Goal: Information Seeking & Learning: Learn about a topic

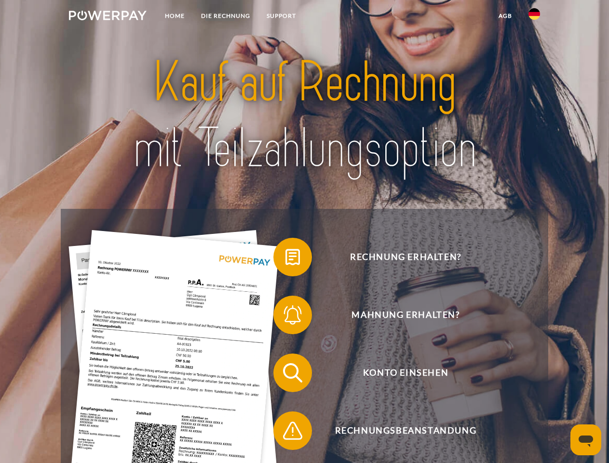
click at [108, 17] on img at bounding box center [108, 16] width 78 height 10
click at [534, 17] on img at bounding box center [535, 14] width 12 height 12
click at [505, 16] on link "agb" at bounding box center [505, 15] width 30 height 17
click at [285, 259] on span at bounding box center [278, 257] width 48 height 48
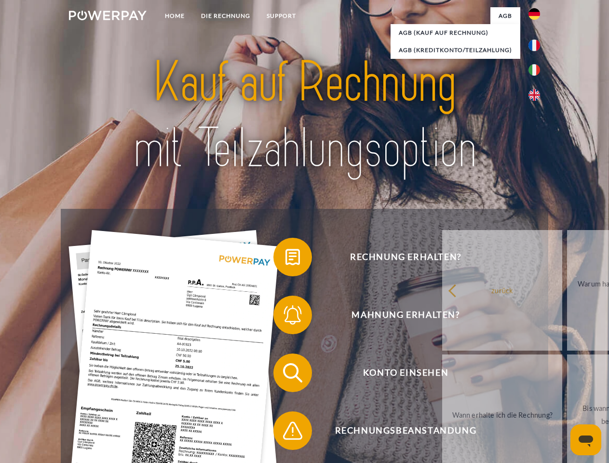
click at [285, 317] on span at bounding box center [278, 315] width 48 height 48
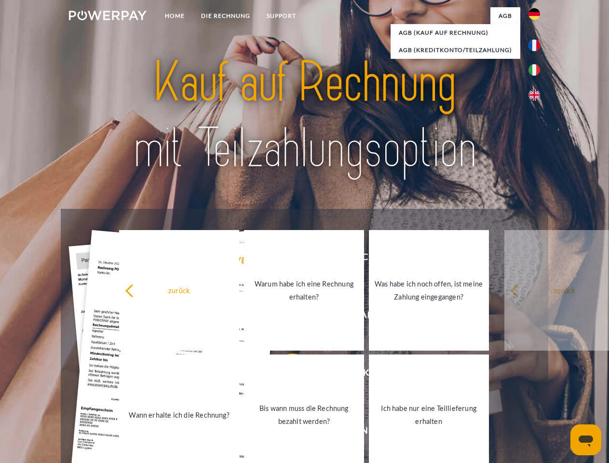
click at [285, 375] on link "Bis wann muss die Rechnung bezahlt werden?" at bounding box center [304, 414] width 120 height 121
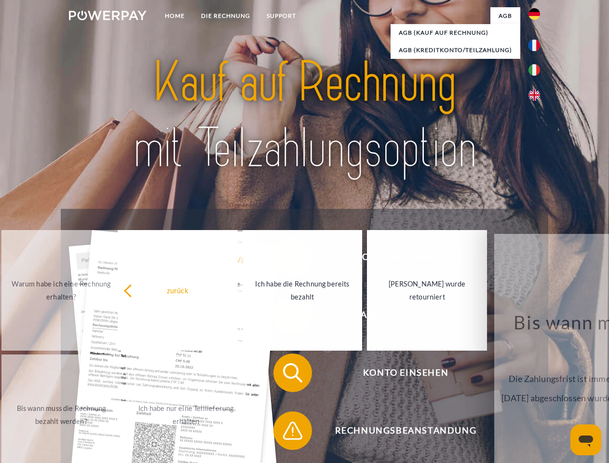
click at [285, 433] on span at bounding box center [278, 431] width 48 height 48
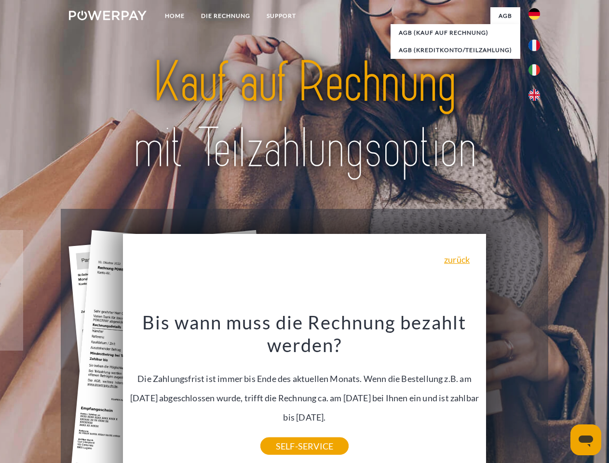
click at [586, 440] on icon "Messaging-Fenster öffnen" at bounding box center [586, 441] width 14 height 12
